Goal: Information Seeking & Learning: Learn about a topic

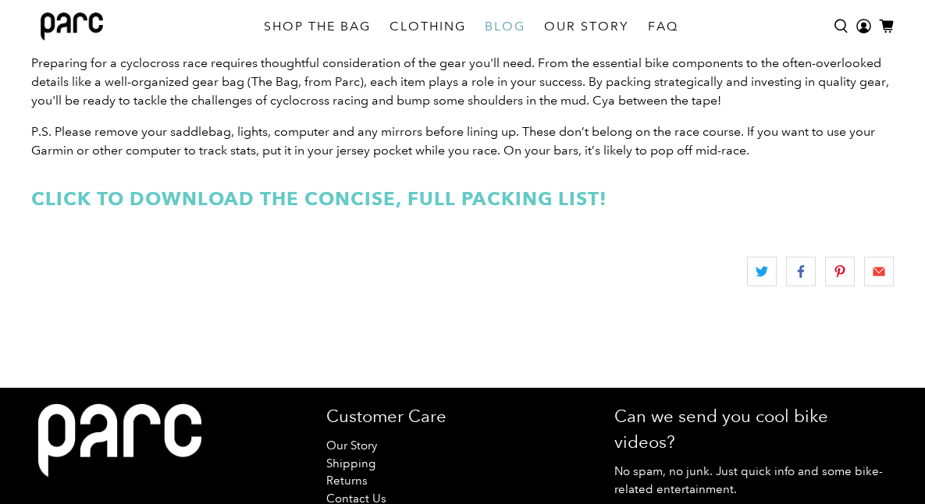
scroll to position [2611, 0]
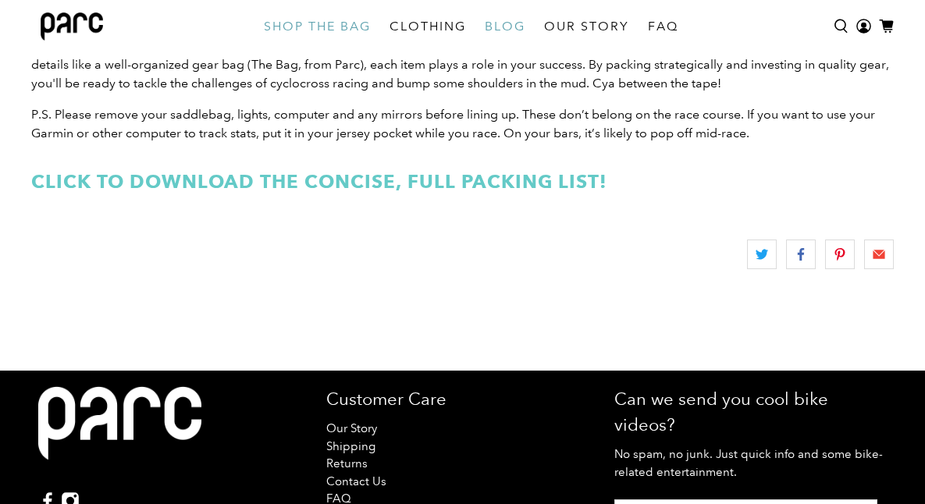
click at [329, 27] on link "SHOP THE BAG" at bounding box center [317, 27] width 126 height 44
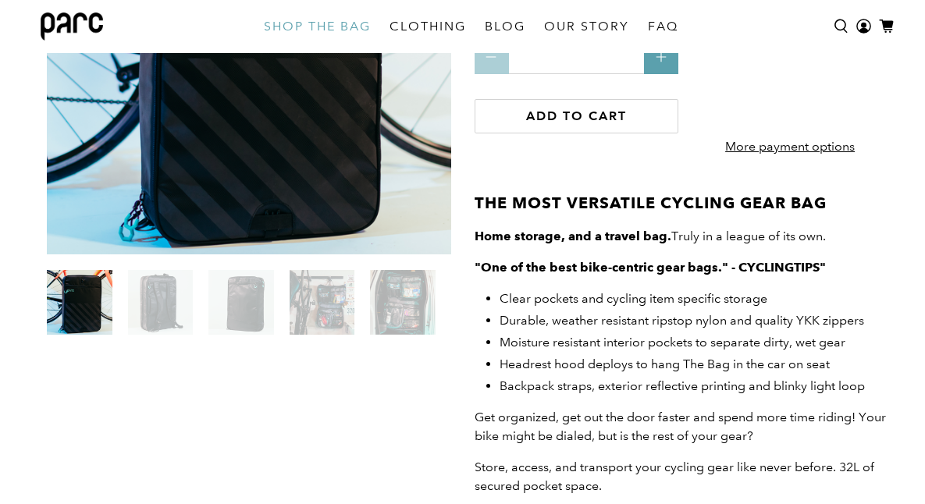
scroll to position [468, 0]
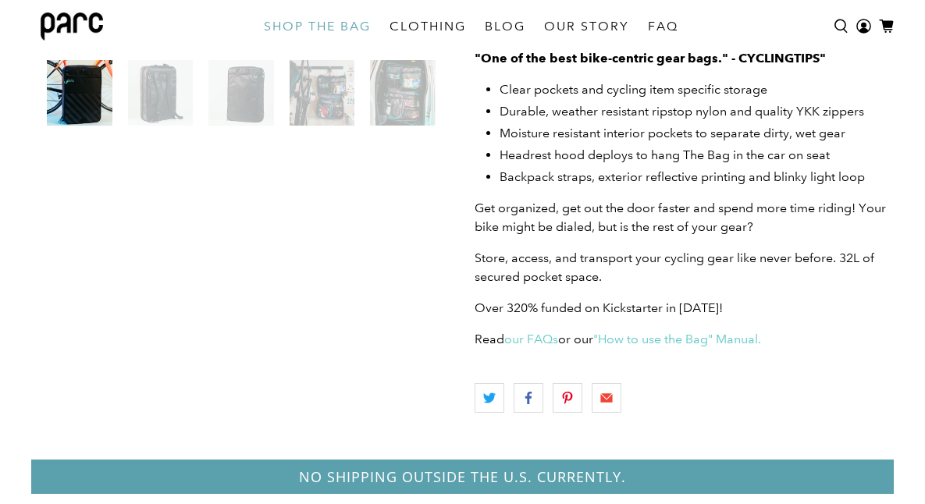
click at [393, 94] on img at bounding box center [402, 93] width 65 height 66
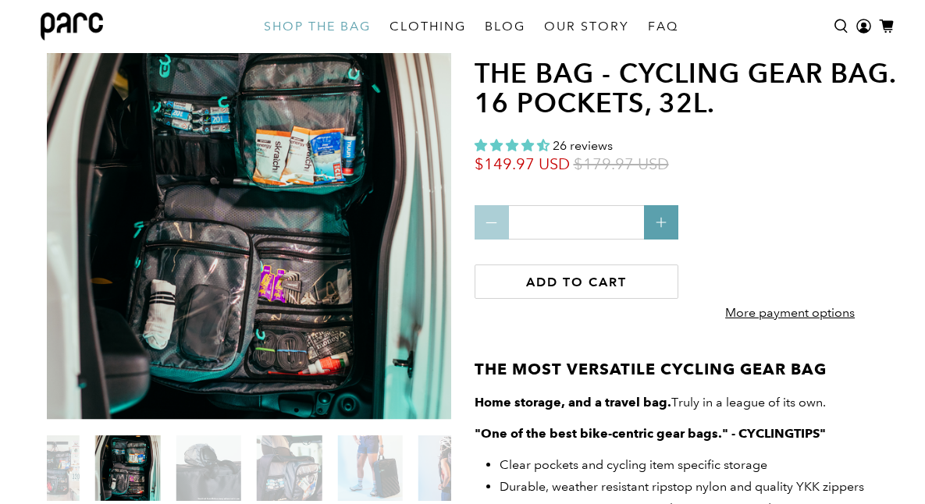
scroll to position [78, 0]
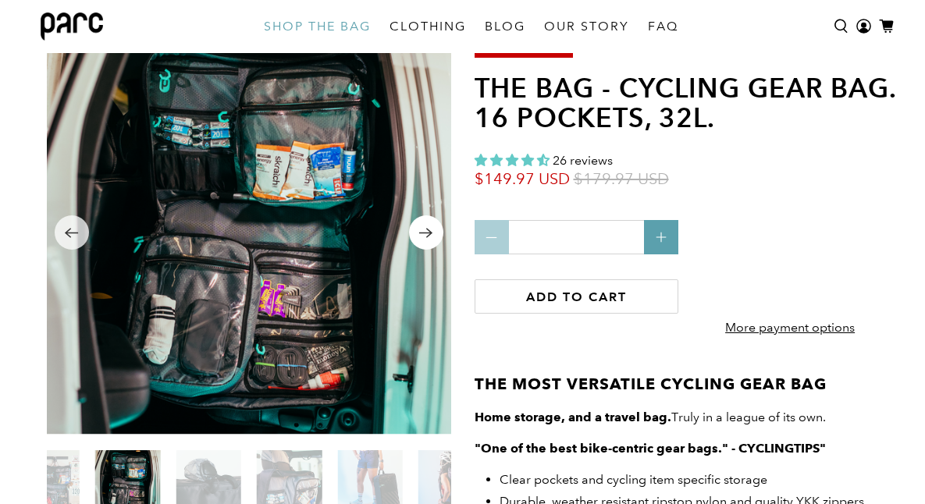
click at [433, 237] on button "Next" at bounding box center [426, 232] width 34 height 34
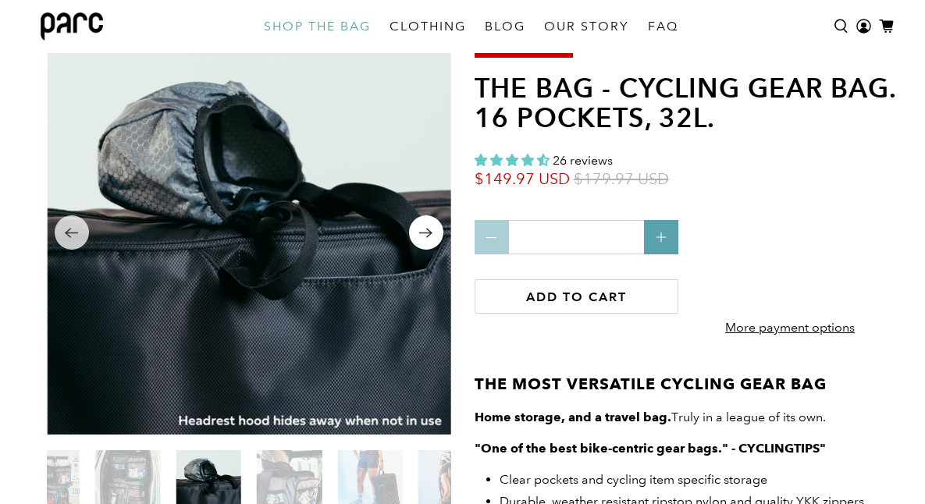
click at [433, 237] on button "Next" at bounding box center [426, 232] width 34 height 34
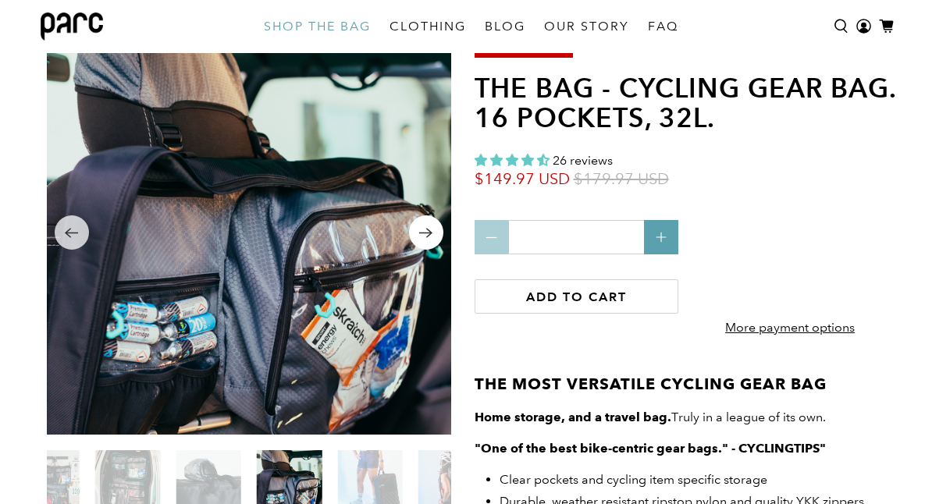
click at [433, 237] on button "Next" at bounding box center [426, 232] width 34 height 34
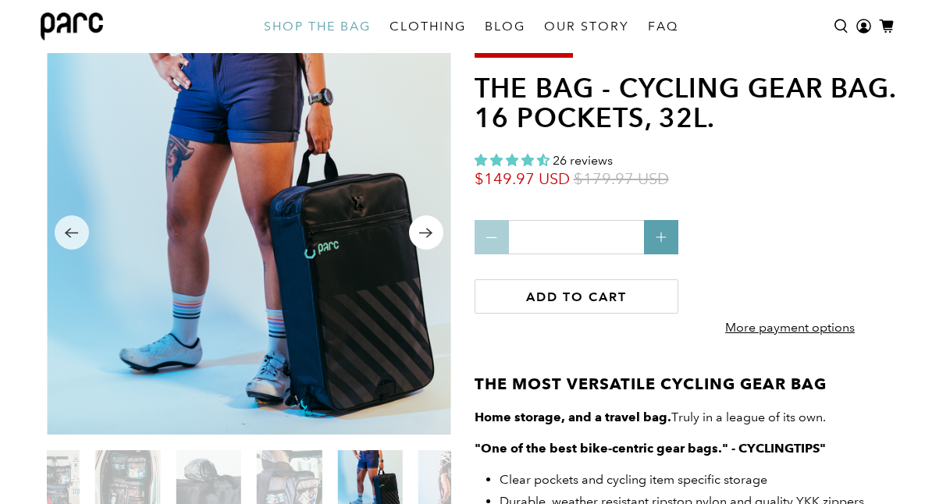
click at [433, 237] on button "Next" at bounding box center [426, 232] width 34 height 34
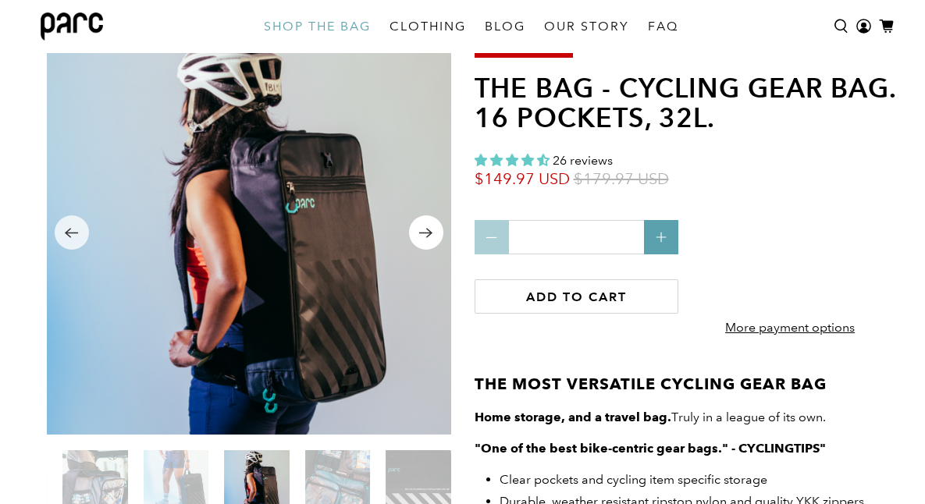
click at [433, 237] on button "Next" at bounding box center [426, 232] width 34 height 34
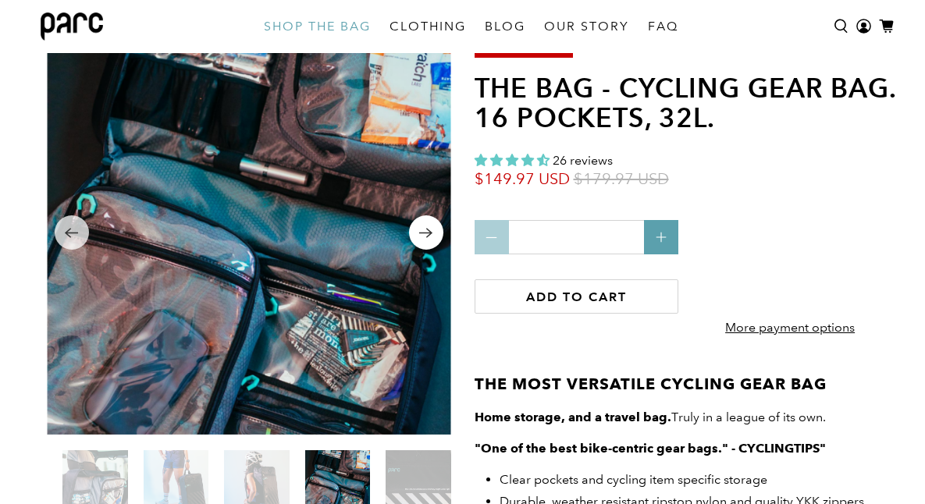
click at [433, 237] on button "Next" at bounding box center [426, 232] width 34 height 34
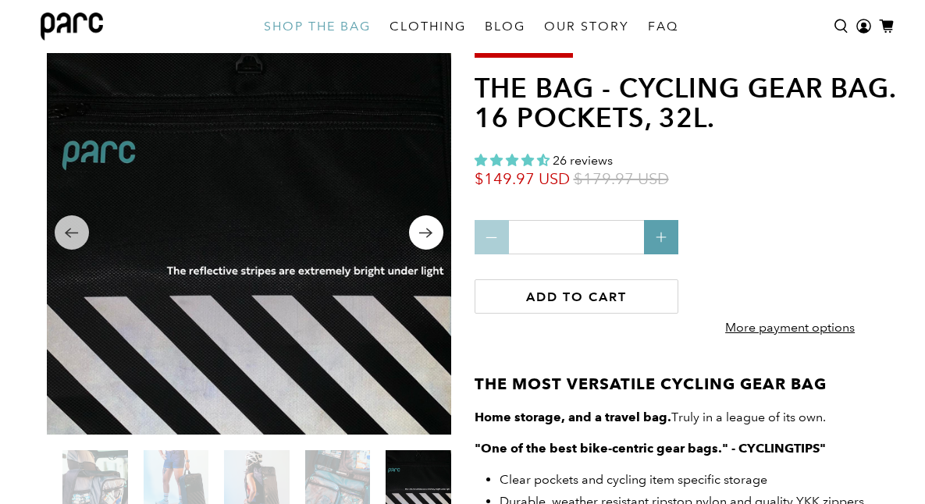
click at [433, 237] on button "Next" at bounding box center [426, 232] width 34 height 34
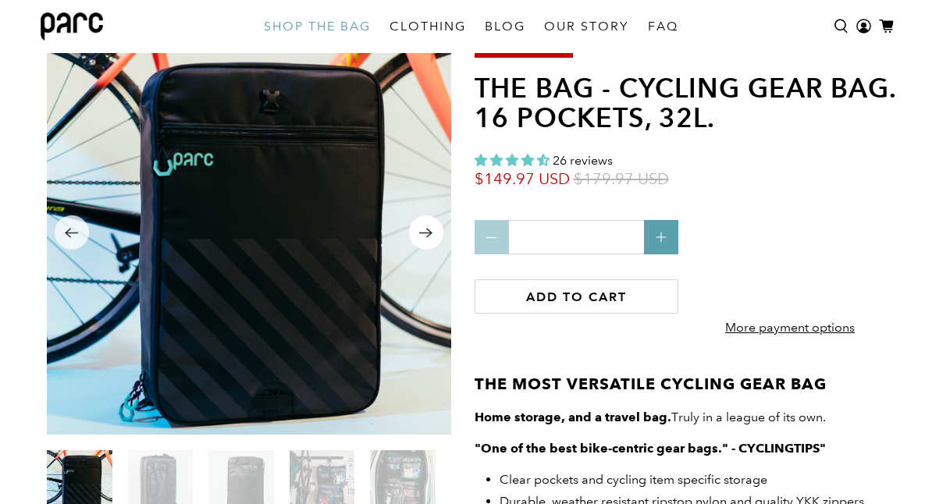
click at [433, 237] on button "Next" at bounding box center [426, 232] width 34 height 34
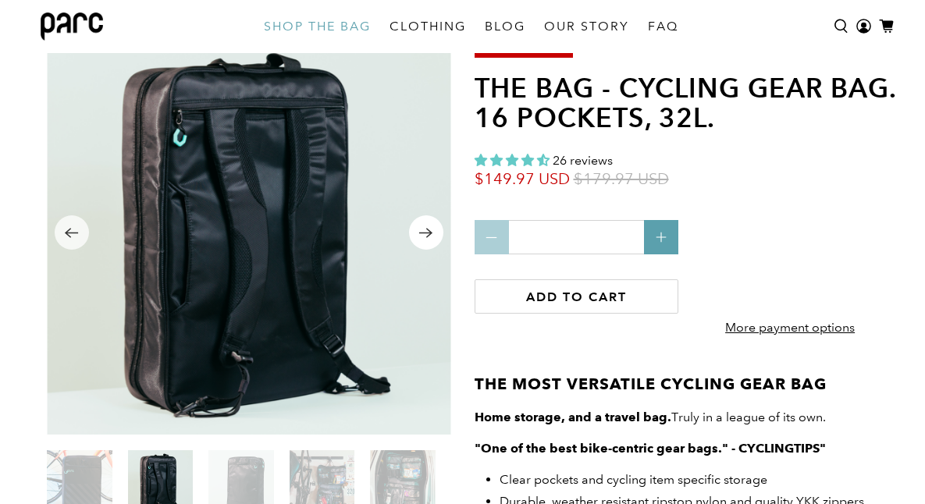
click at [433, 237] on button "Next" at bounding box center [426, 232] width 34 height 34
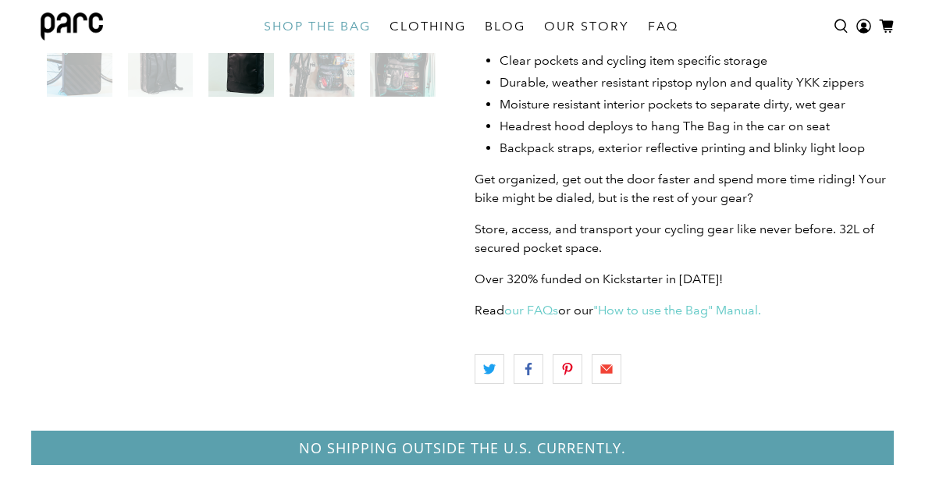
scroll to position [436, 0]
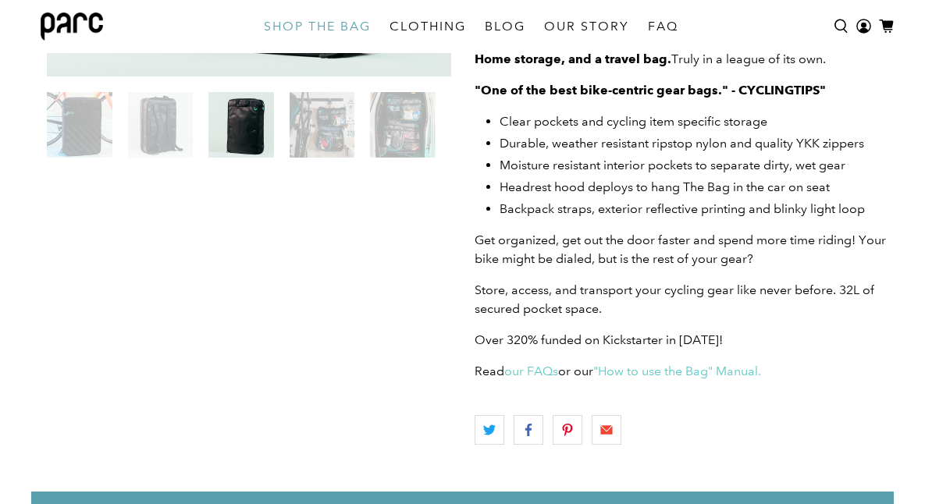
click at [383, 134] on img at bounding box center [402, 125] width 65 height 66
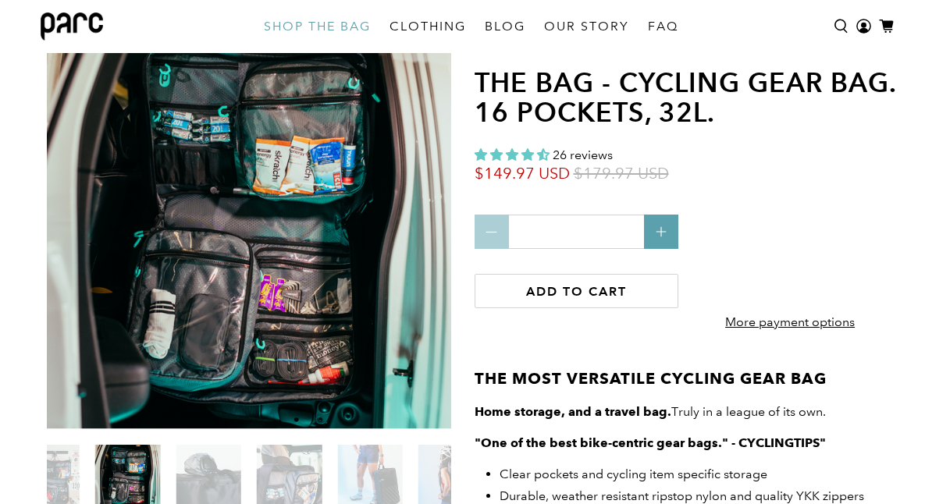
scroll to position [80, 0]
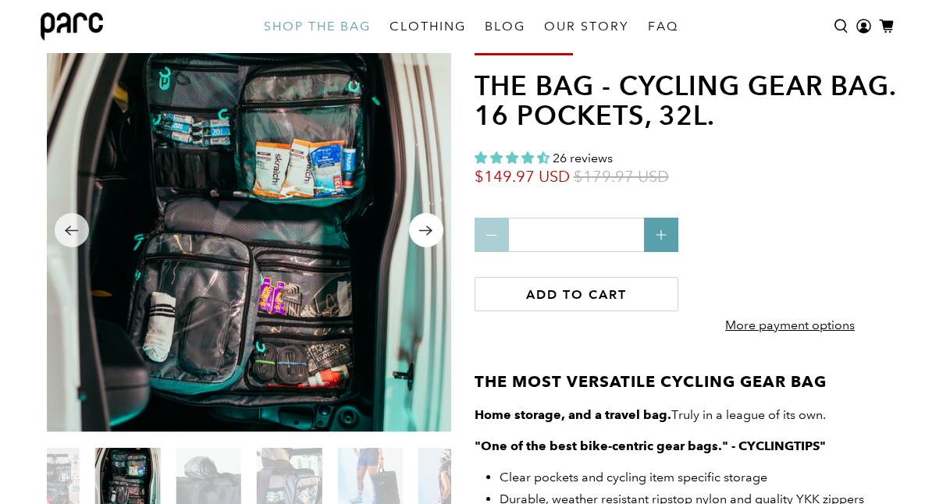
click at [439, 227] on button "Next" at bounding box center [426, 230] width 34 height 34
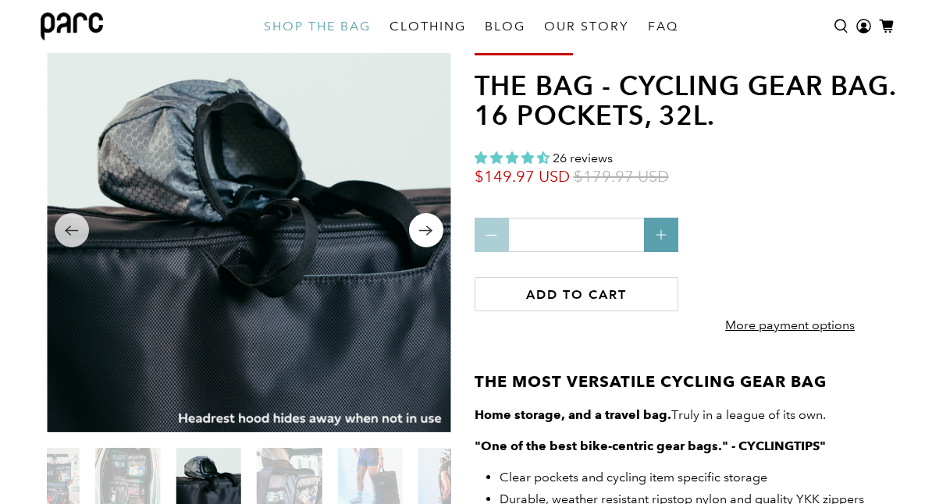
click at [433, 235] on button "Next" at bounding box center [426, 230] width 34 height 34
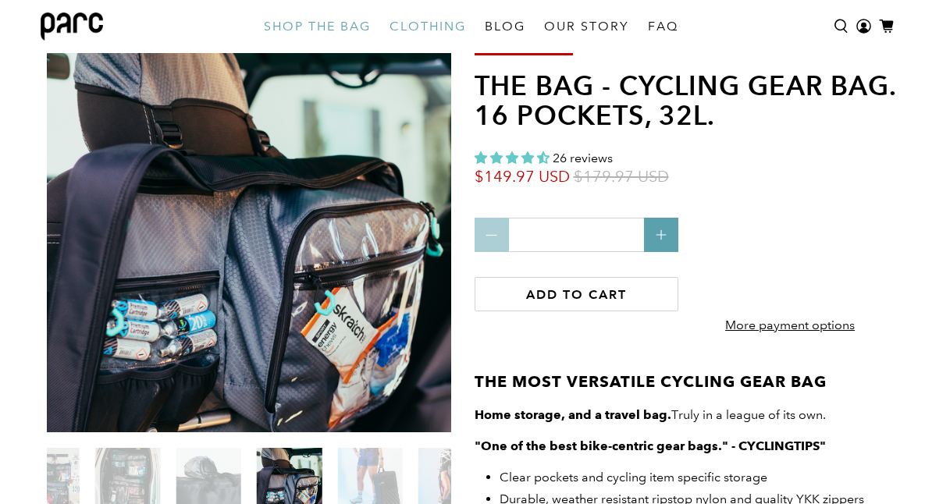
click at [408, 34] on link "CLOTHING" at bounding box center [427, 27] width 95 height 44
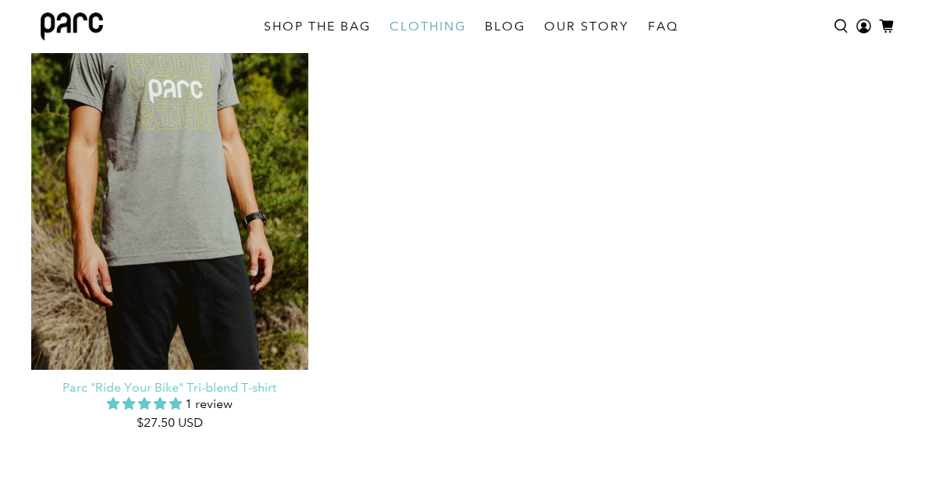
scroll to position [636, 0]
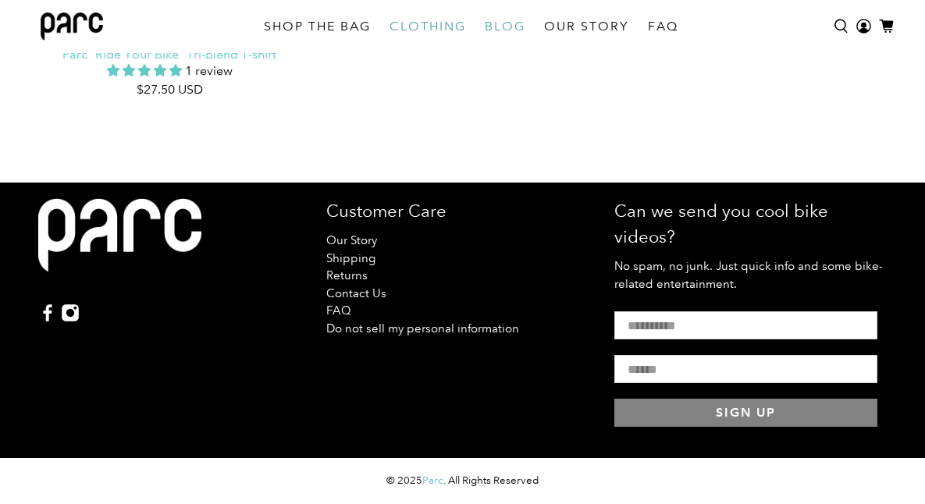
click at [503, 31] on link "BLOG" at bounding box center [504, 27] width 59 height 44
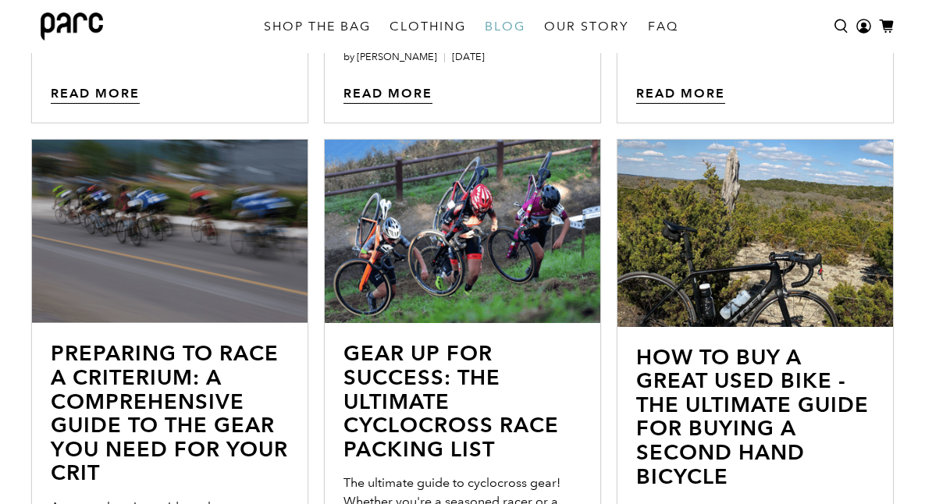
scroll to position [1425, 0]
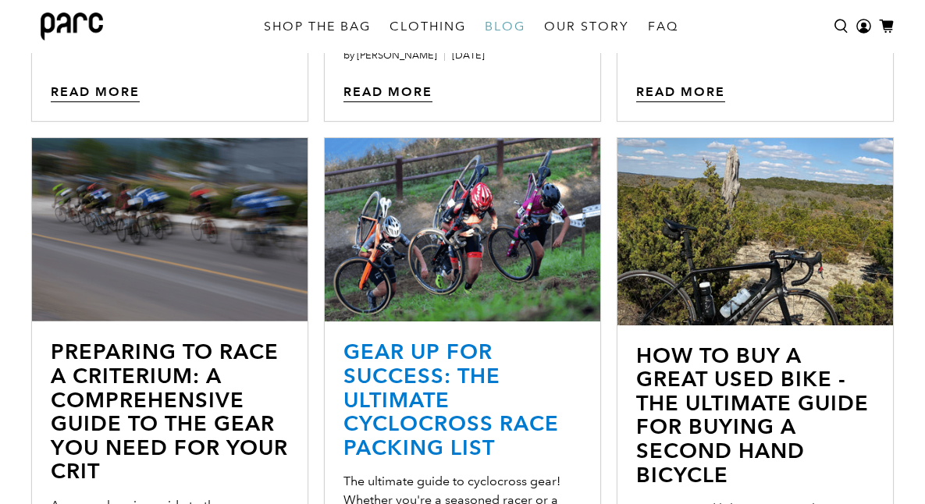
click at [471, 362] on link "Gear Up for Success: The Ultimate Cyclocross Race Packing List" at bounding box center [450, 399] width 215 height 121
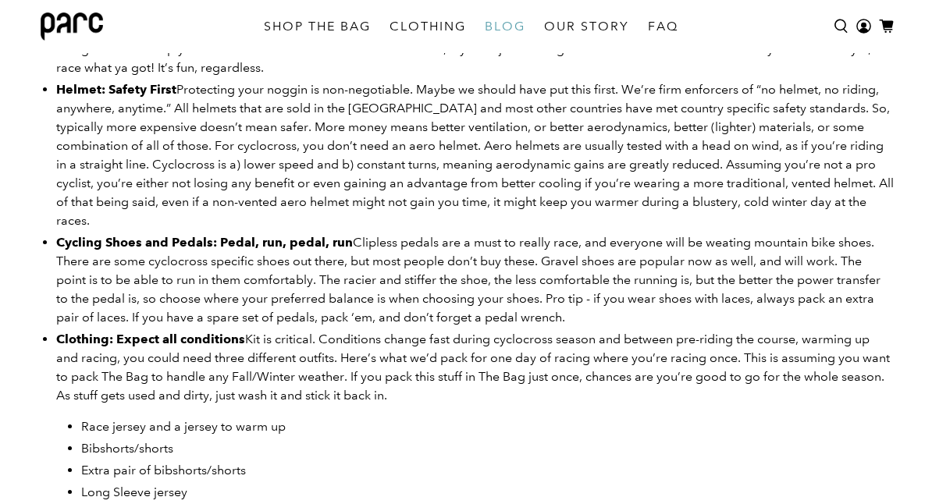
scroll to position [651, 0]
